Goal: Task Accomplishment & Management: Manage account settings

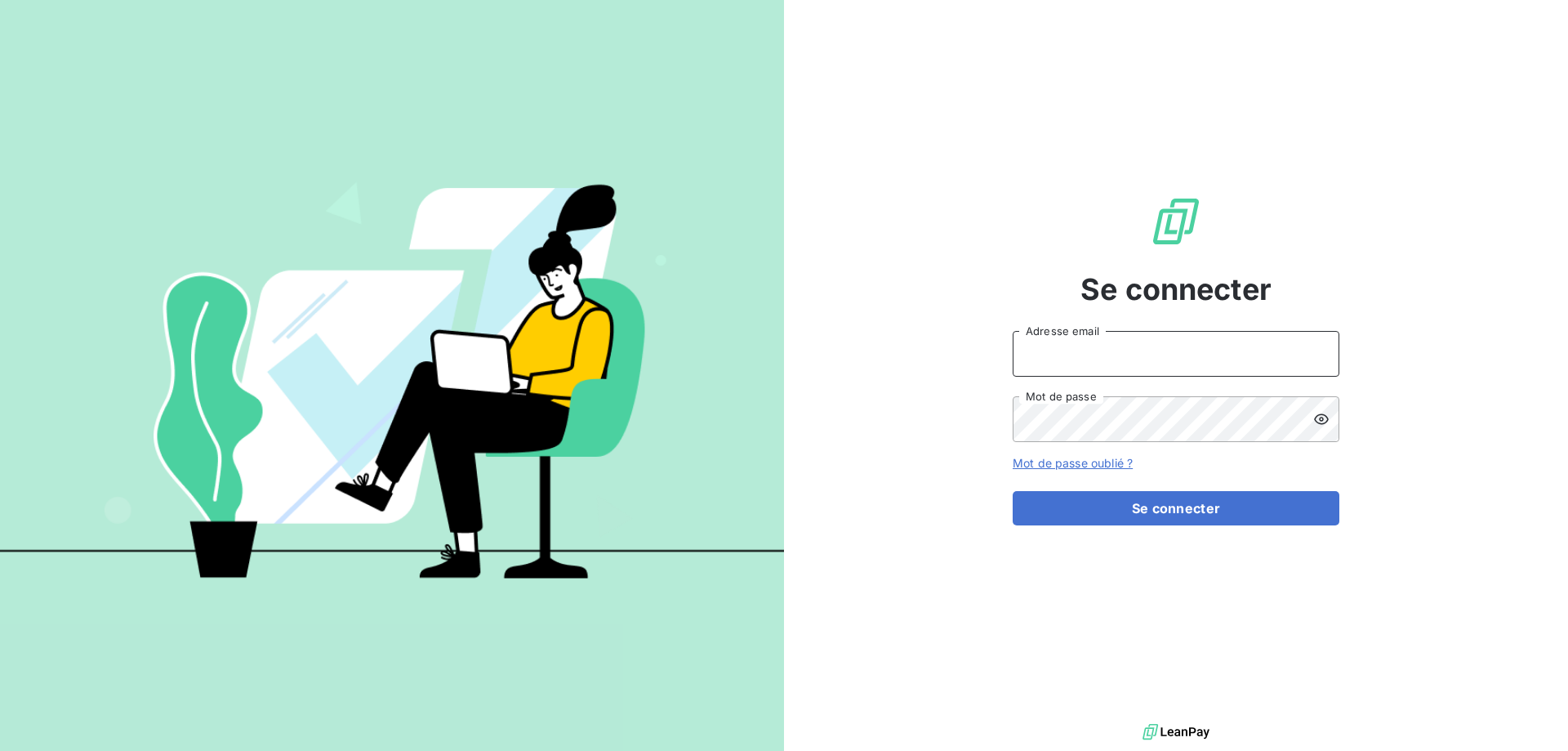
click at [1148, 349] on input "Adresse email" at bounding box center [1176, 354] width 327 height 46
type input "[PERSON_NAME][EMAIL_ADDRESS][DOMAIN_NAME]"
click at [1317, 422] on icon at bounding box center [1321, 419] width 14 height 11
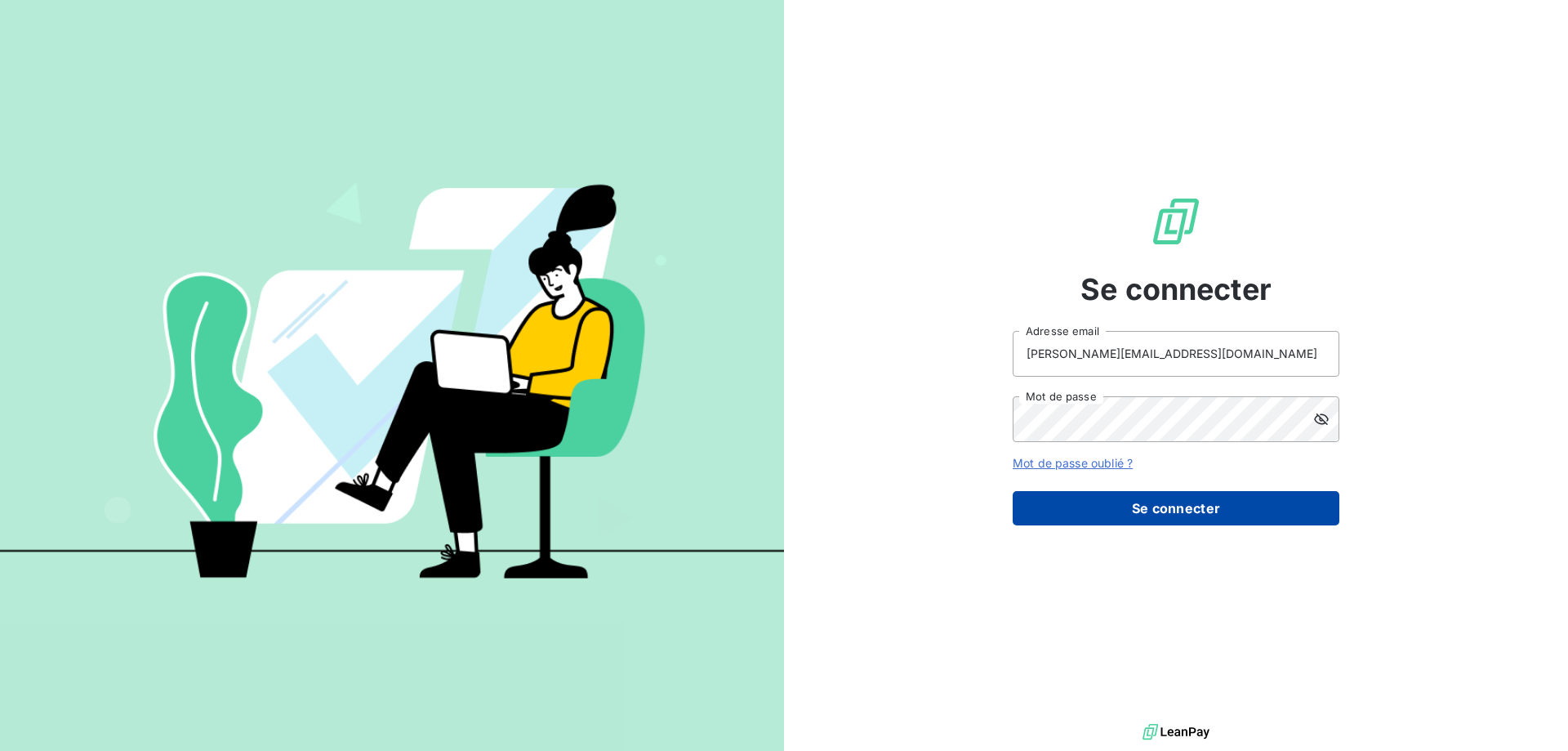
click at [1125, 501] on button "Se connecter" at bounding box center [1176, 508] width 327 height 34
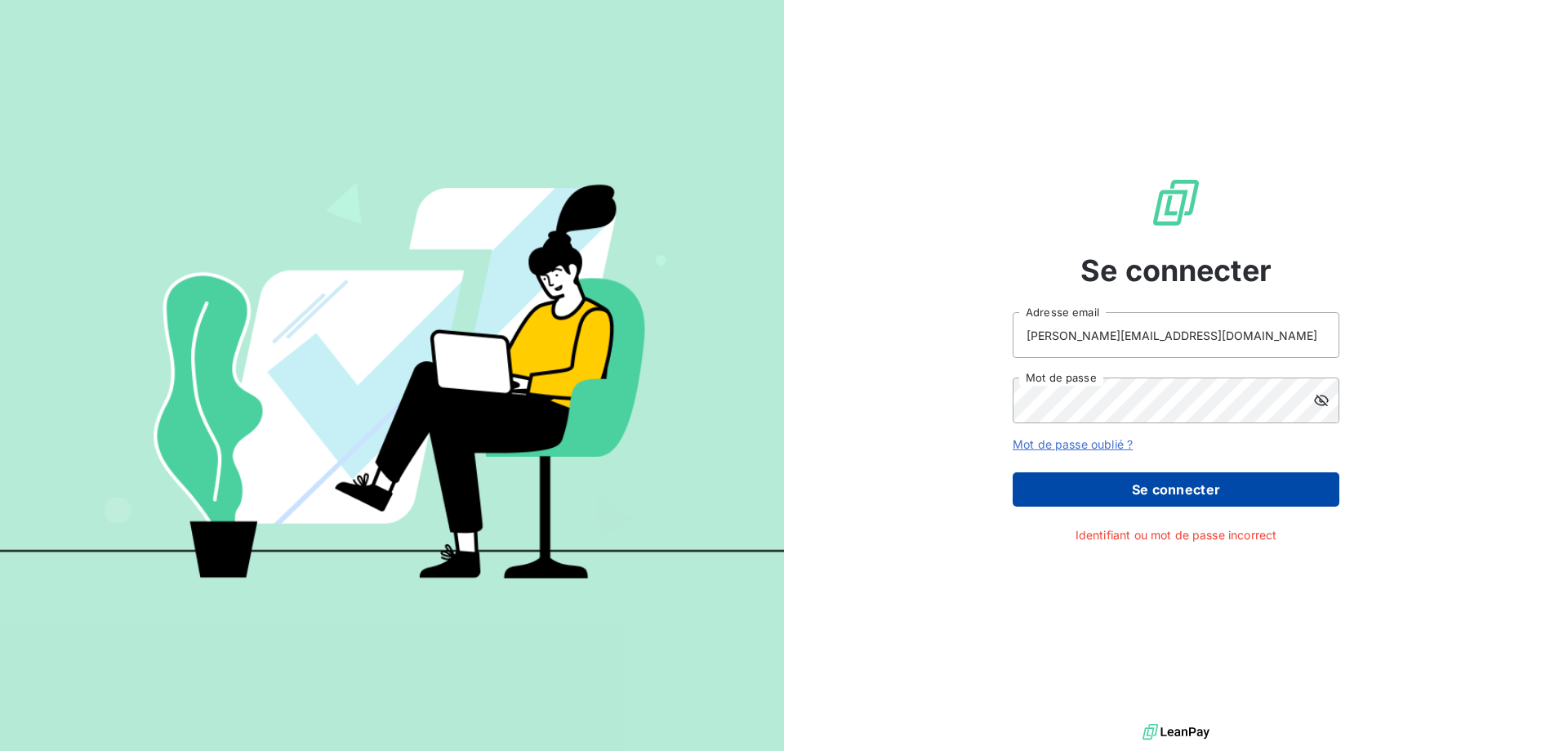
click at [1133, 489] on button "Se connecter" at bounding box center [1176, 489] width 327 height 34
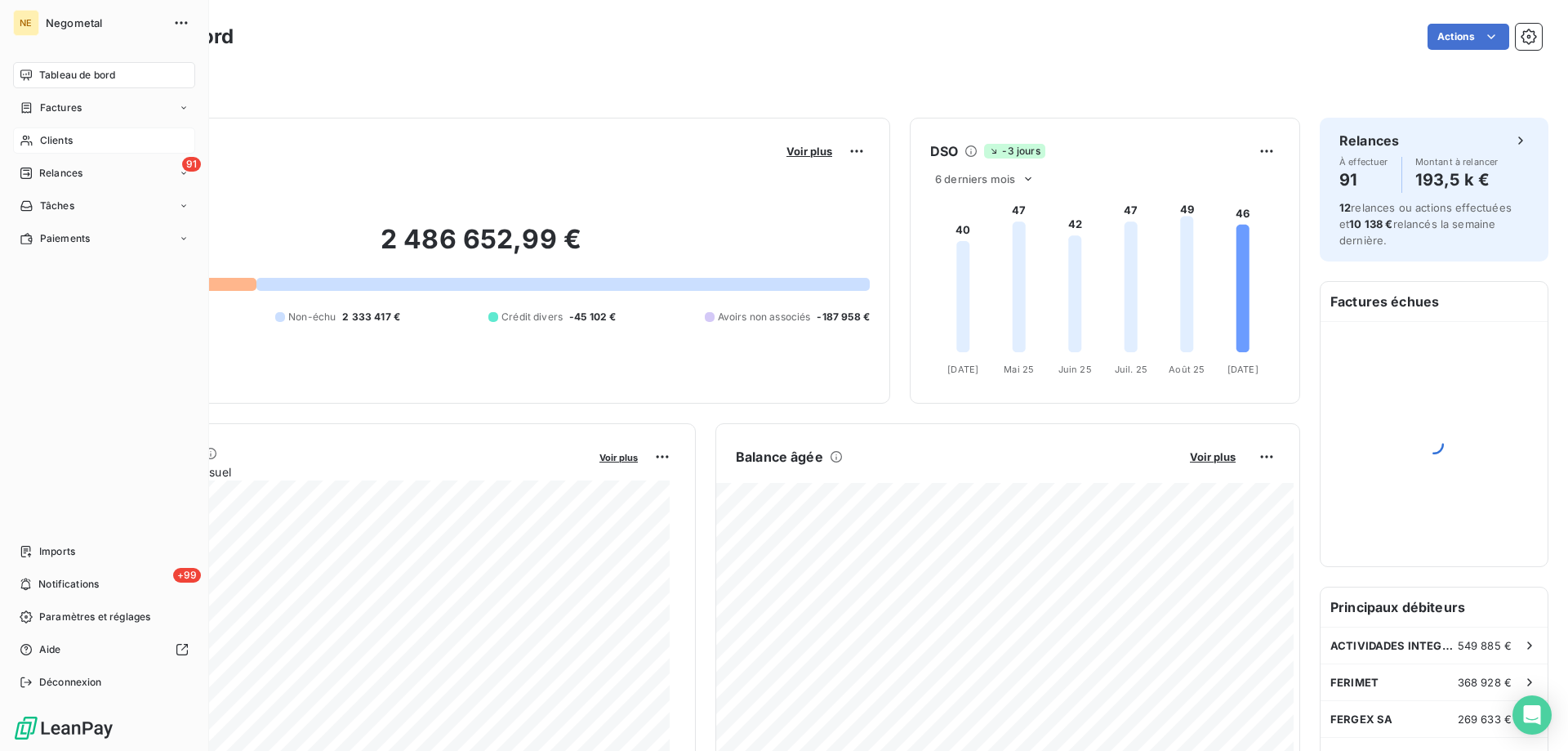
click at [63, 143] on span "Clients" at bounding box center [56, 141] width 32 height 14
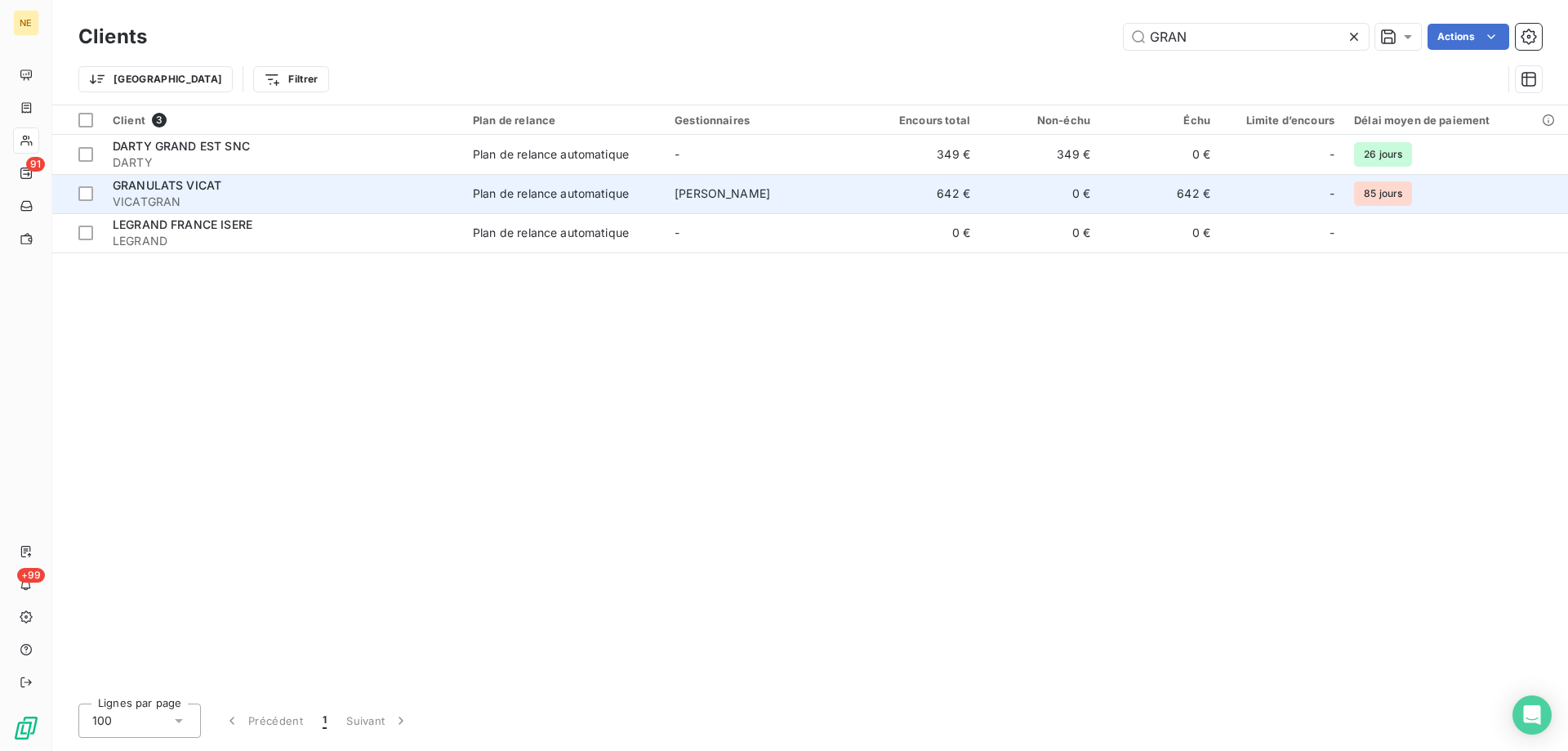
type input "GRAN"
click at [211, 192] on div "GRANULATS VICAT" at bounding box center [282, 185] width 340 height 16
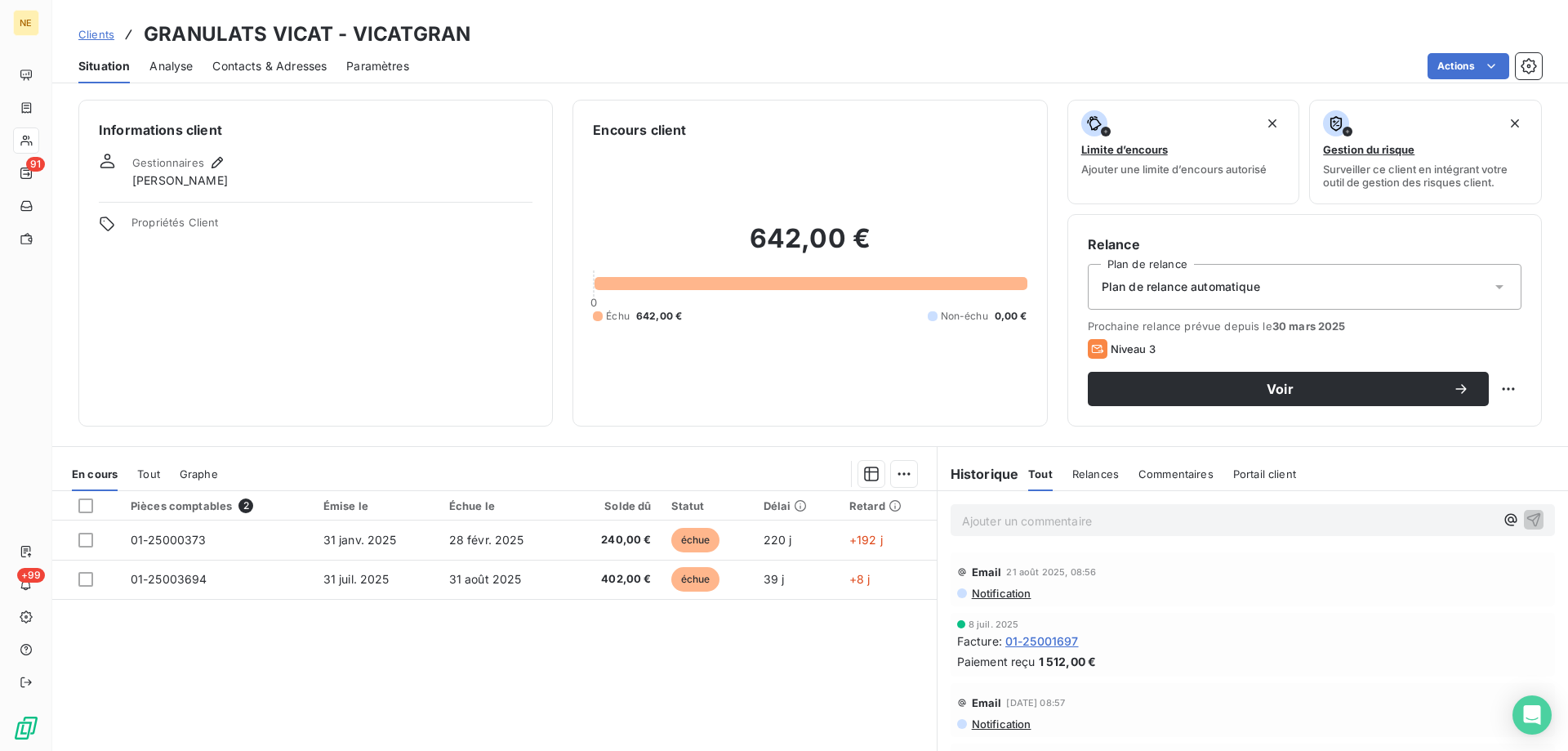
click at [258, 67] on span "Contacts & Adresses" at bounding box center [269, 66] width 115 height 16
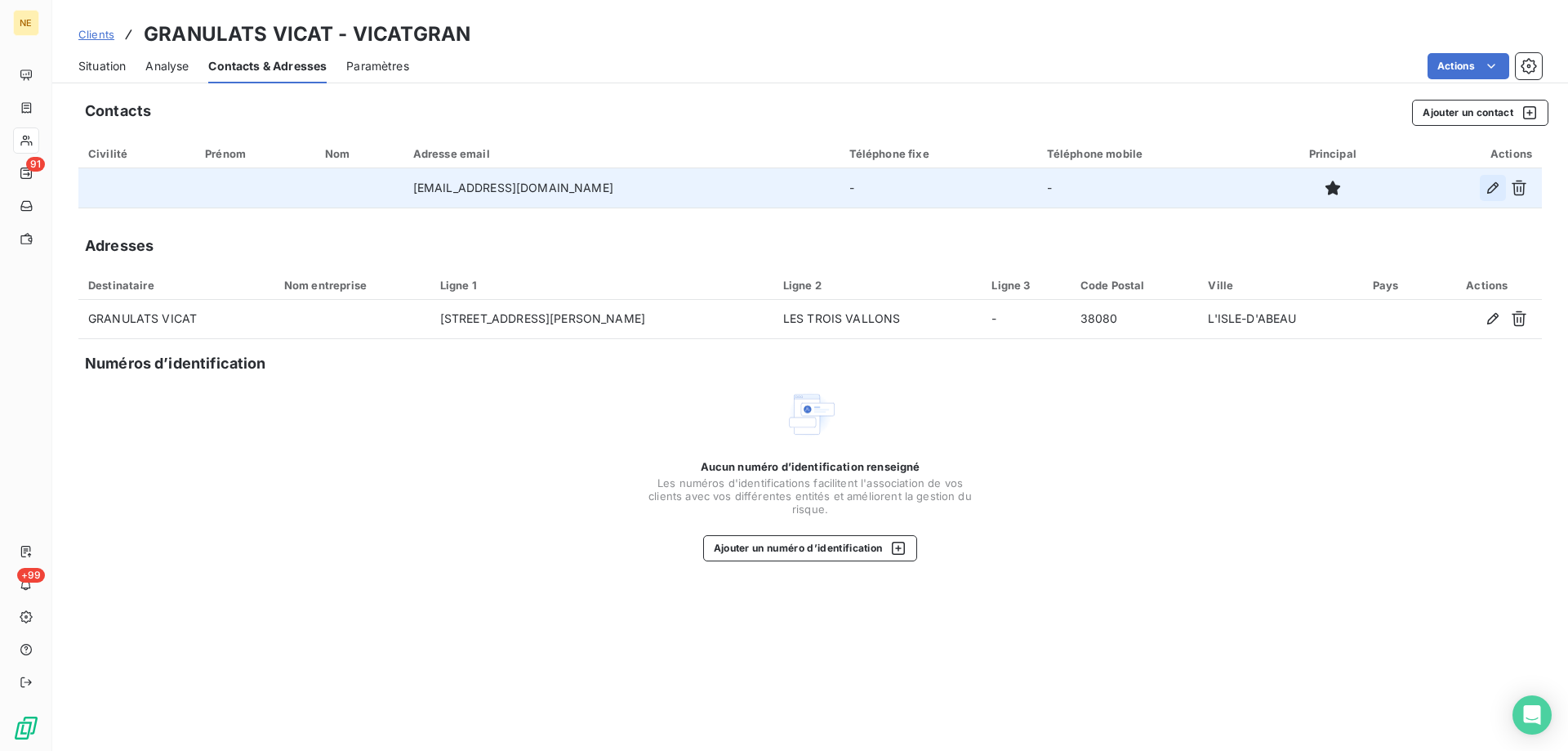
click at [1487, 193] on icon "button" at bounding box center [1492, 188] width 12 height 12
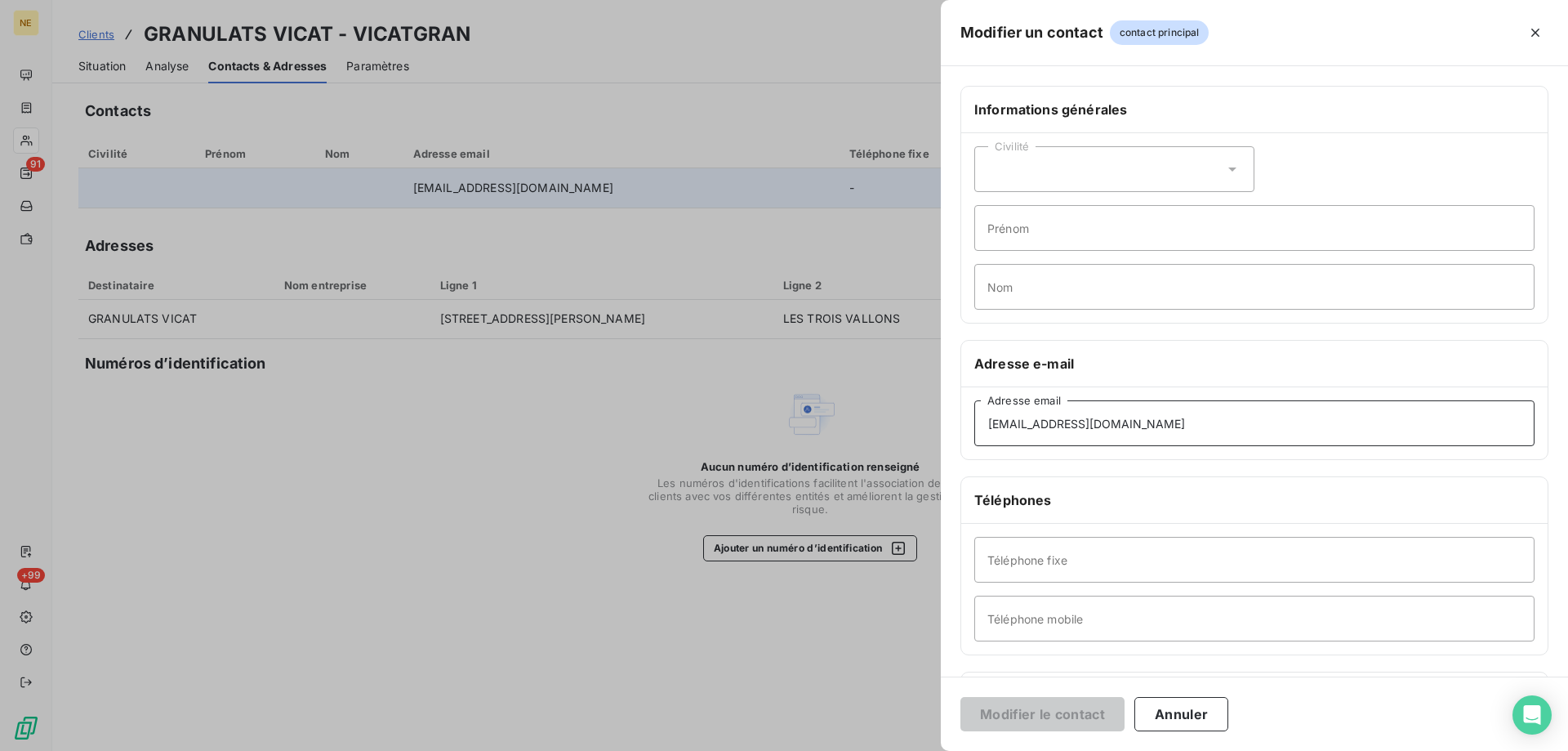
drag, startPoint x: 1084, startPoint y: 422, endPoint x: 964, endPoint y: 420, distance: 120.0
click at [964, 420] on div "[EMAIL_ADDRESS][DOMAIN_NAME] Adresse email" at bounding box center [1254, 423] width 586 height 72
paste input "compta-entreprises@archer"
type input "[EMAIL_ADDRESS][DOMAIN_NAME]"
click at [1065, 708] on button "Modifier le contact" at bounding box center [1042, 714] width 164 height 34
